Goal: Task Accomplishment & Management: Manage account settings

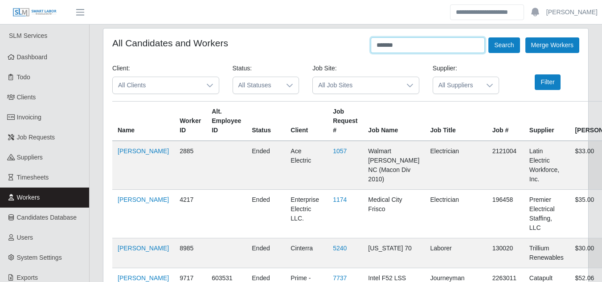
click at [417, 45] on input "*******" at bounding box center [428, 45] width 114 height 16
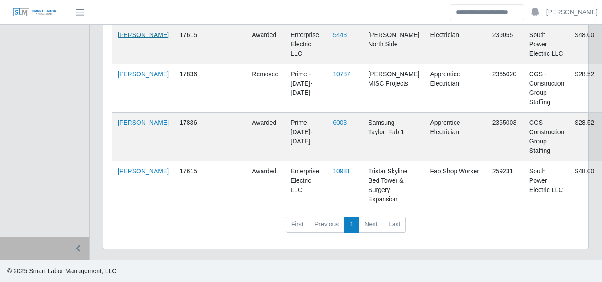
scroll to position [1104, 0]
click at [135, 175] on link "Octavio Santos Valle" at bounding box center [143, 171] width 51 height 7
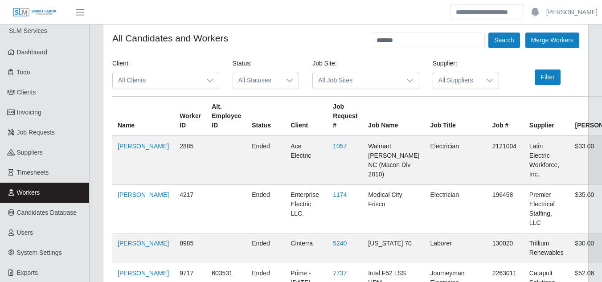
scroll to position [0, 0]
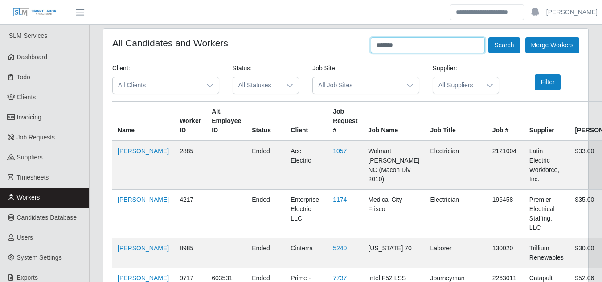
click at [421, 42] on input "*******" at bounding box center [428, 45] width 114 height 16
type input "*"
click at [423, 40] on input "text" at bounding box center [428, 45] width 114 height 16
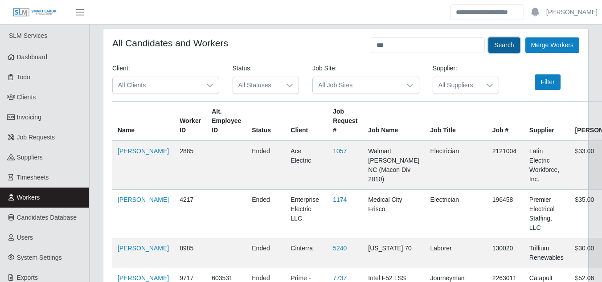
click at [500, 45] on button "Search" at bounding box center [503, 45] width 31 height 16
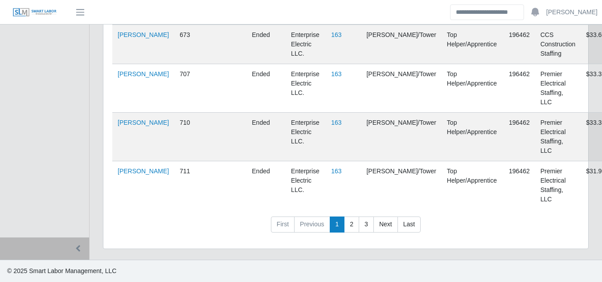
scroll to position [4696, 0]
click at [386, 229] on link "Next" at bounding box center [385, 225] width 25 height 16
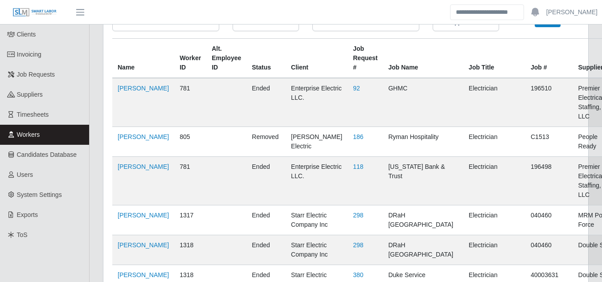
scroll to position [0, 0]
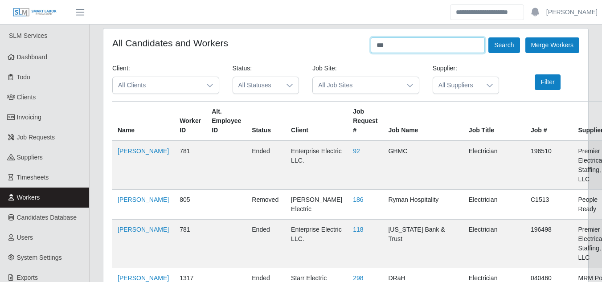
click at [402, 47] on input "***" at bounding box center [428, 45] width 114 height 16
type input "**********"
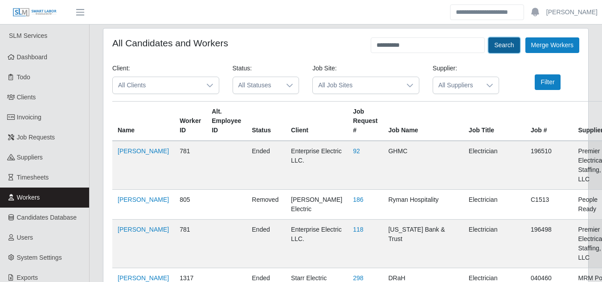
click at [509, 51] on button "Search" at bounding box center [503, 45] width 31 height 16
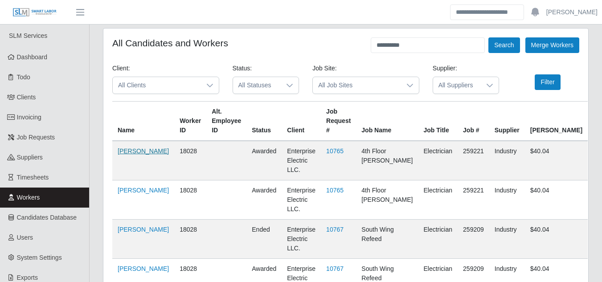
click at [123, 150] on link "Ney Rivero" at bounding box center [143, 151] width 51 height 7
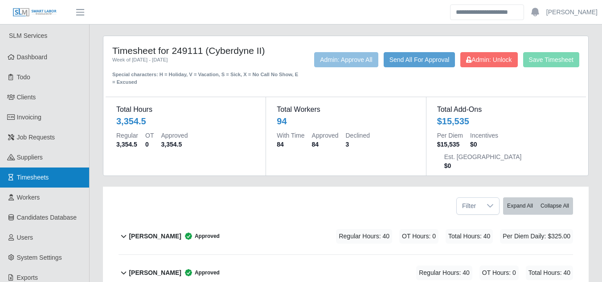
click at [37, 177] on span "Timesheets" at bounding box center [33, 177] width 32 height 7
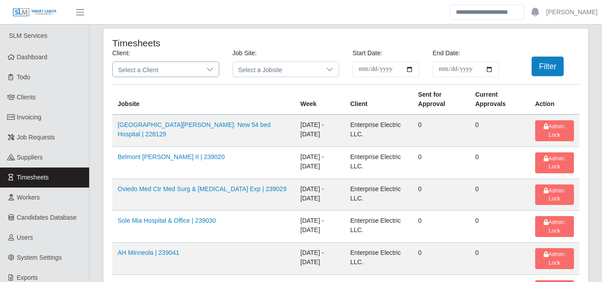
click at [202, 70] on div at bounding box center [210, 69] width 18 height 15
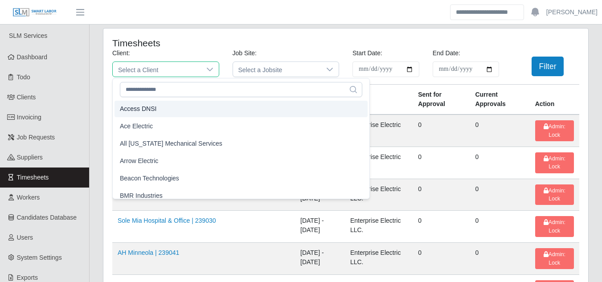
click at [149, 111] on span "Access DNSI" at bounding box center [138, 108] width 37 height 9
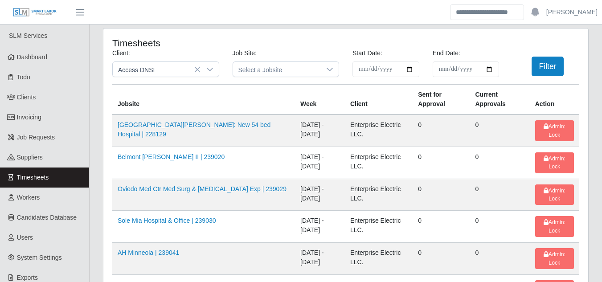
click at [409, 69] on input "**********" at bounding box center [386, 70] width 67 height 16
type input "**********"
click at [482, 68] on input "End Date:" at bounding box center [466, 70] width 67 height 16
click at [489, 69] on input "End Date:" at bounding box center [466, 70] width 67 height 16
type input "**********"
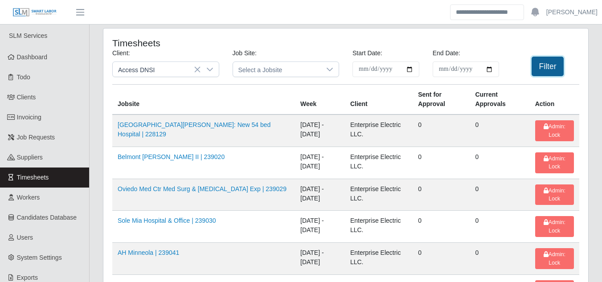
click at [537, 65] on button "Filter" at bounding box center [548, 67] width 33 height 20
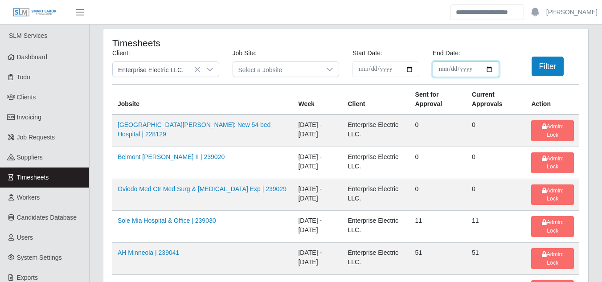
click at [477, 63] on input "**********" at bounding box center [466, 70] width 67 height 16
click at [488, 67] on input "**********" at bounding box center [466, 70] width 67 height 16
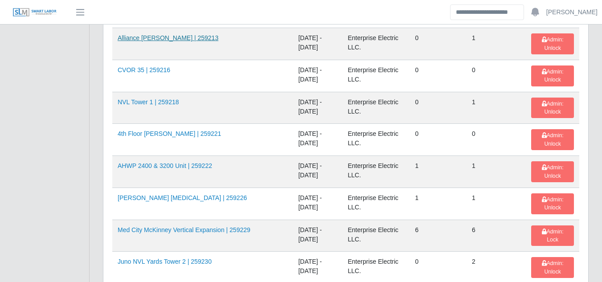
scroll to position [1382, 0]
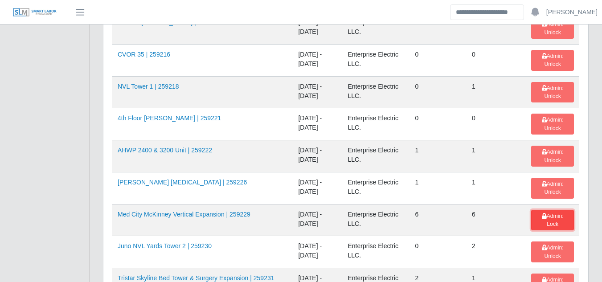
click at [557, 213] on span "Admin: Lock" at bounding box center [553, 220] width 22 height 14
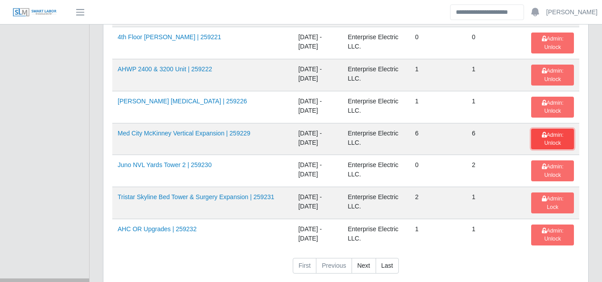
scroll to position [1471, 0]
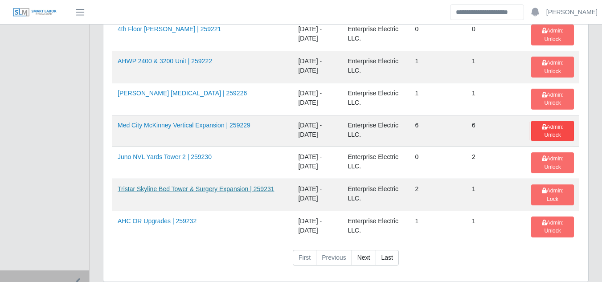
click at [172, 185] on link "Tristar Skyline Bed Tower & Surgery Expansion | 259231" at bounding box center [196, 188] width 156 height 7
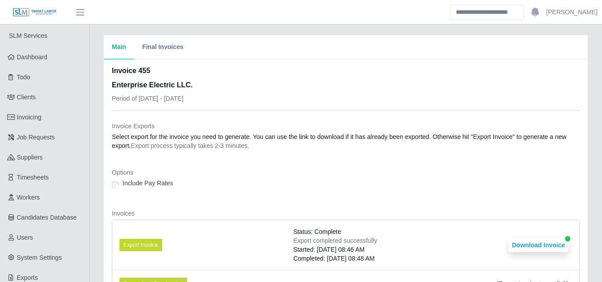
scroll to position [401, 0]
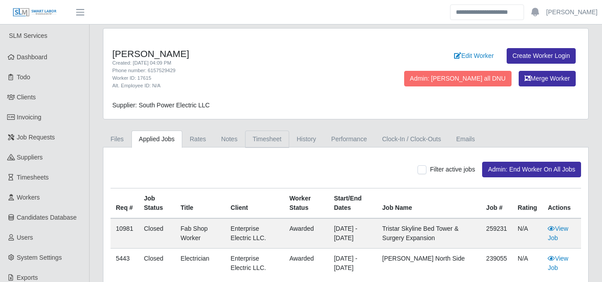
click at [248, 135] on link "Timesheet" at bounding box center [267, 139] width 44 height 17
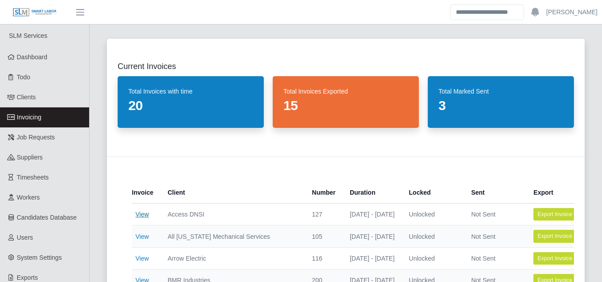
click at [142, 215] on link "View" at bounding box center [141, 214] width 13 height 7
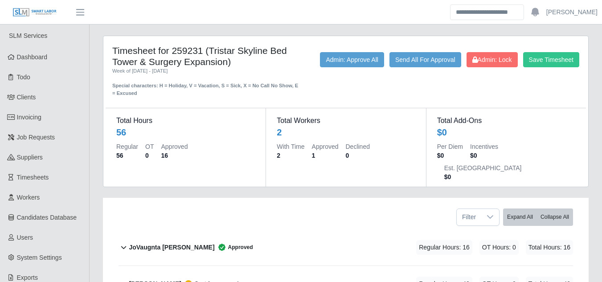
click at [181, 279] on b "Octavio Santos Valle" at bounding box center [155, 283] width 52 height 9
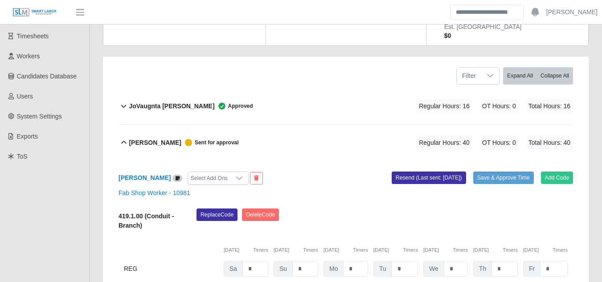
scroll to position [178, 0]
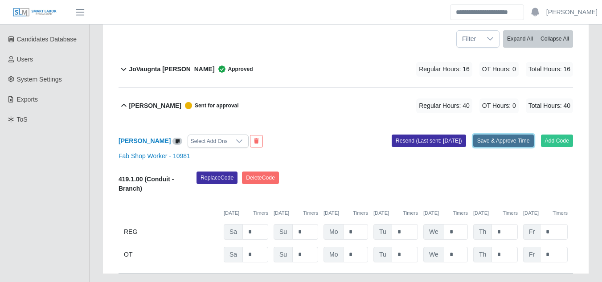
click at [482, 135] on button "Save & Approve Time" at bounding box center [503, 141] width 61 height 12
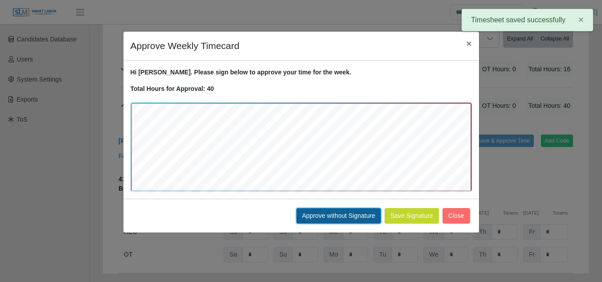
click at [352, 218] on button "Approve without Signature" at bounding box center [338, 216] width 85 height 16
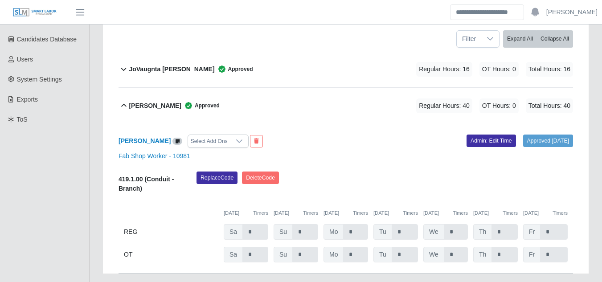
scroll to position [0, 0]
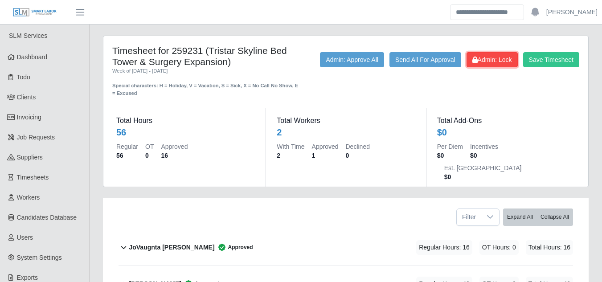
click at [491, 57] on span "Admin: Lock" at bounding box center [492, 59] width 40 height 7
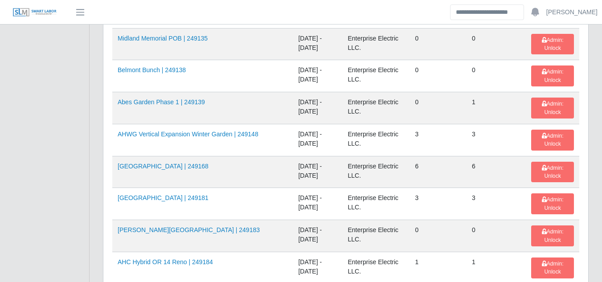
scroll to position [535, 0]
click at [196, 130] on link "AHWG Vertical Expansion Winter Garden | 249148" at bounding box center [188, 133] width 141 height 7
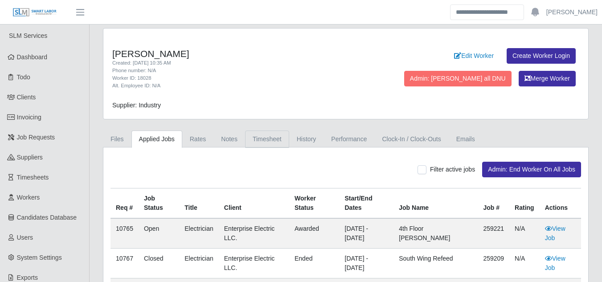
click at [269, 137] on link "Timesheet" at bounding box center [267, 139] width 44 height 17
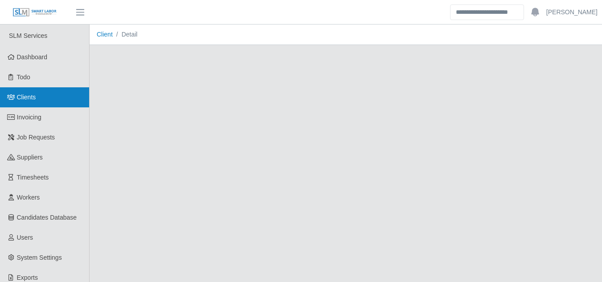
click at [24, 94] on span "Clients" at bounding box center [26, 97] width 19 height 7
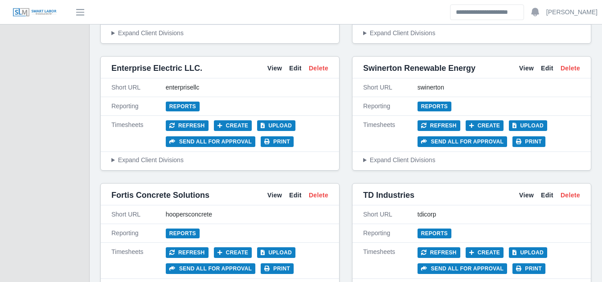
scroll to position [2362, 0]
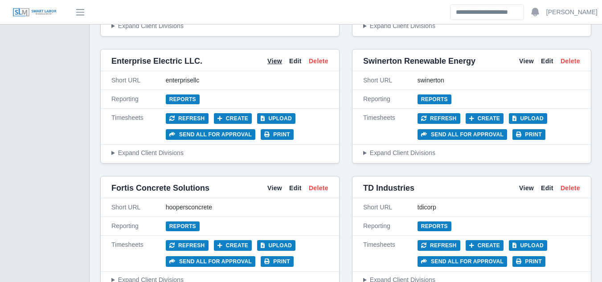
click at [275, 57] on link "View" at bounding box center [274, 61] width 15 height 9
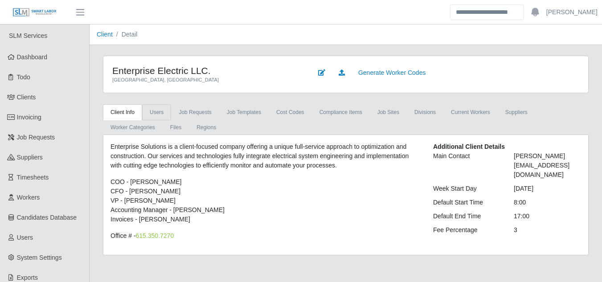
click at [156, 115] on link "Users" at bounding box center [156, 112] width 29 height 16
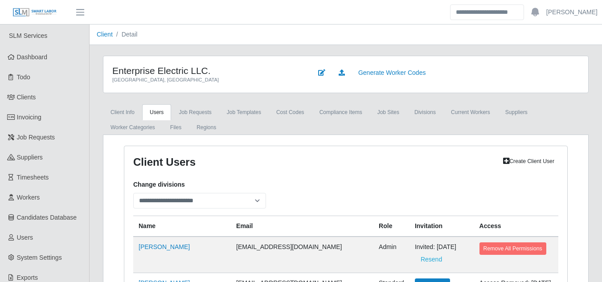
scroll to position [2740, 0]
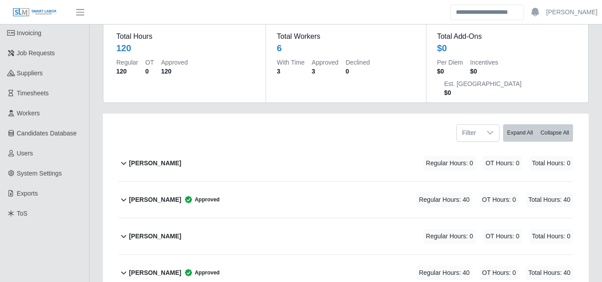
scroll to position [78, 0]
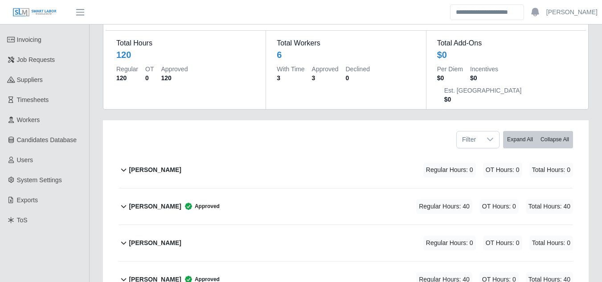
click at [162, 165] on b "Carlos Flores-Rodriguez" at bounding box center [155, 169] width 52 height 9
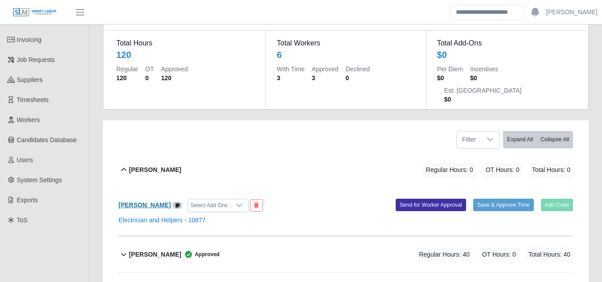
click at [162, 201] on b "Carlos Flores-Rodriguez" at bounding box center [145, 204] width 52 height 7
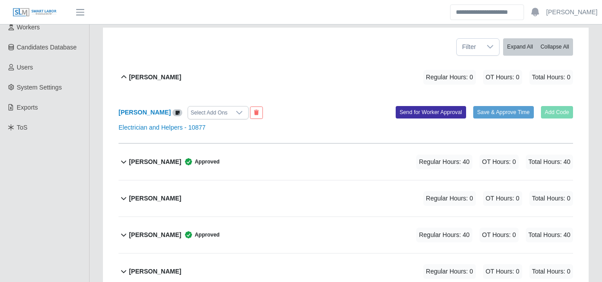
scroll to position [126, 0]
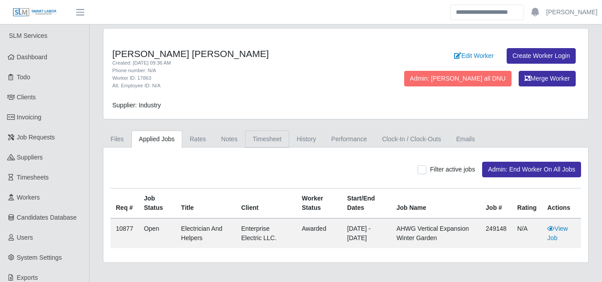
click at [263, 138] on link "Timesheet" at bounding box center [267, 139] width 44 height 17
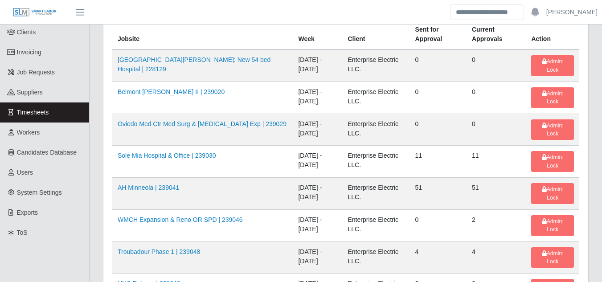
scroll to position [89, 0]
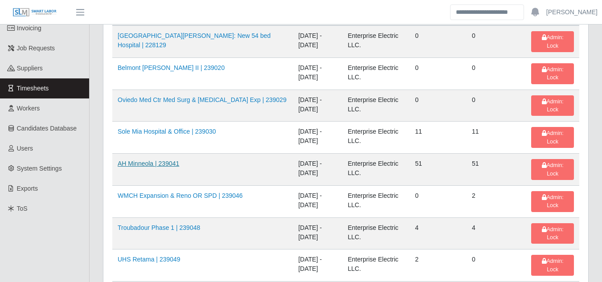
click at [156, 160] on link "AH Minneola | 239041" at bounding box center [149, 163] width 62 height 7
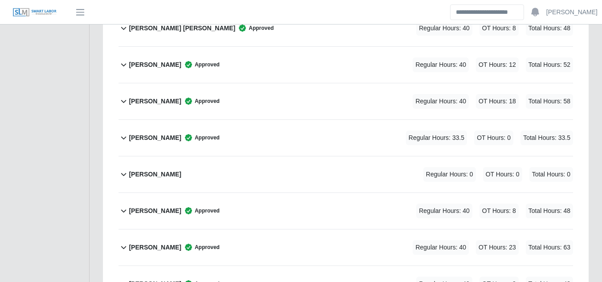
scroll to position [1704, 0]
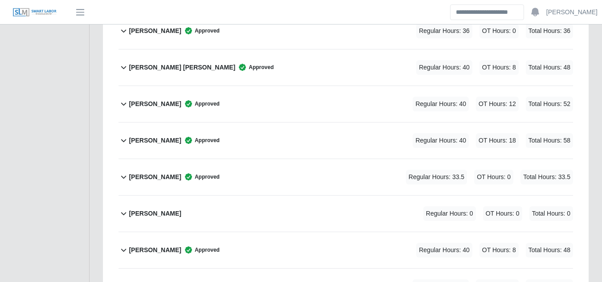
click at [147, 172] on b "[PERSON_NAME]" at bounding box center [155, 176] width 52 height 9
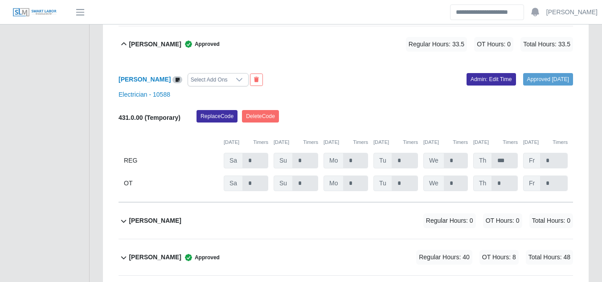
scroll to position [1838, 0]
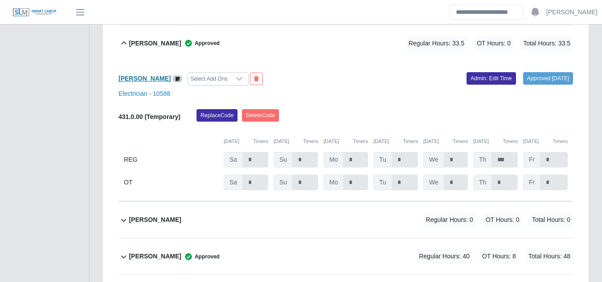
click at [140, 75] on b "[PERSON_NAME]" at bounding box center [145, 78] width 52 height 7
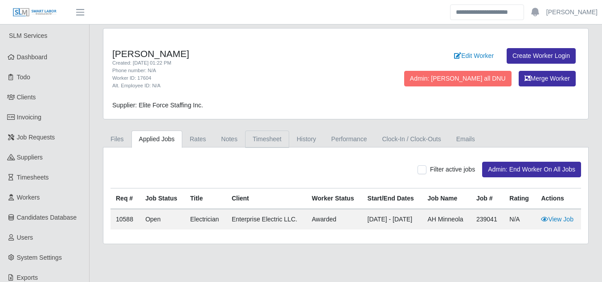
click at [262, 142] on link "Timesheet" at bounding box center [267, 139] width 44 height 17
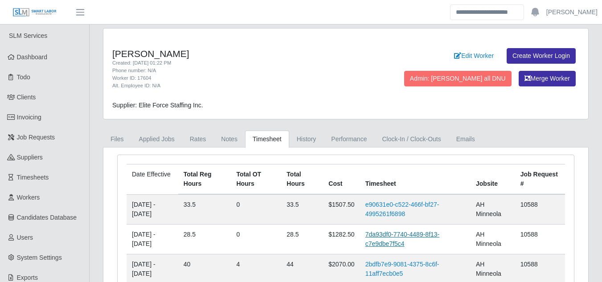
click at [390, 233] on link "7da93df0-7740-4489-8f13-c7e9dbe7f5c4" at bounding box center [402, 239] width 74 height 16
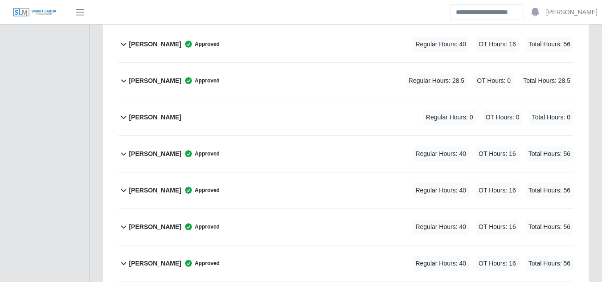
scroll to position [1471, 0]
click at [161, 77] on b "[PERSON_NAME]" at bounding box center [155, 81] width 52 height 9
